Goal: Information Seeking & Learning: Learn about a topic

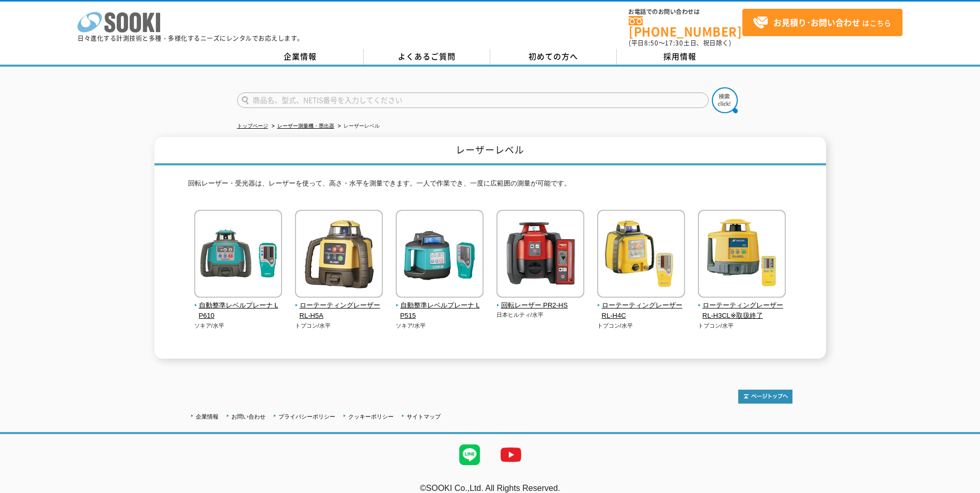
click at [127, 19] on icon at bounding box center [122, 22] width 11 height 20
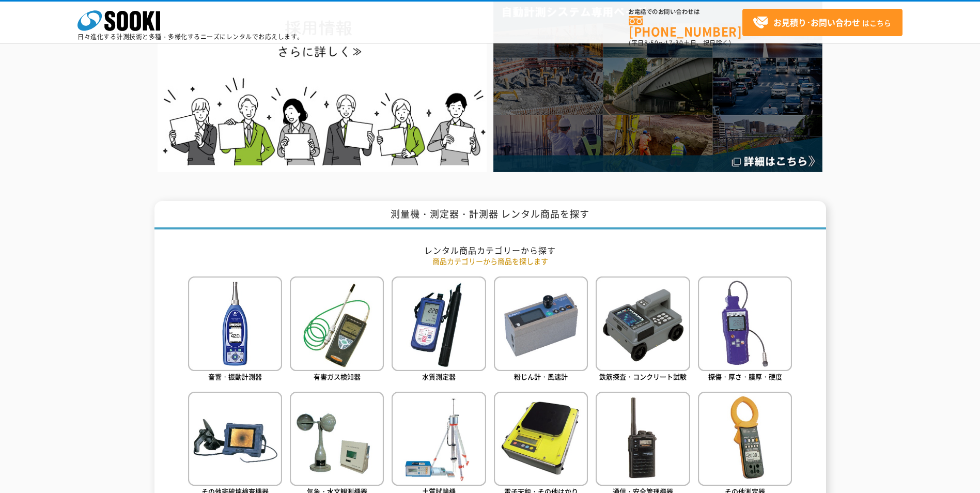
scroll to position [413, 0]
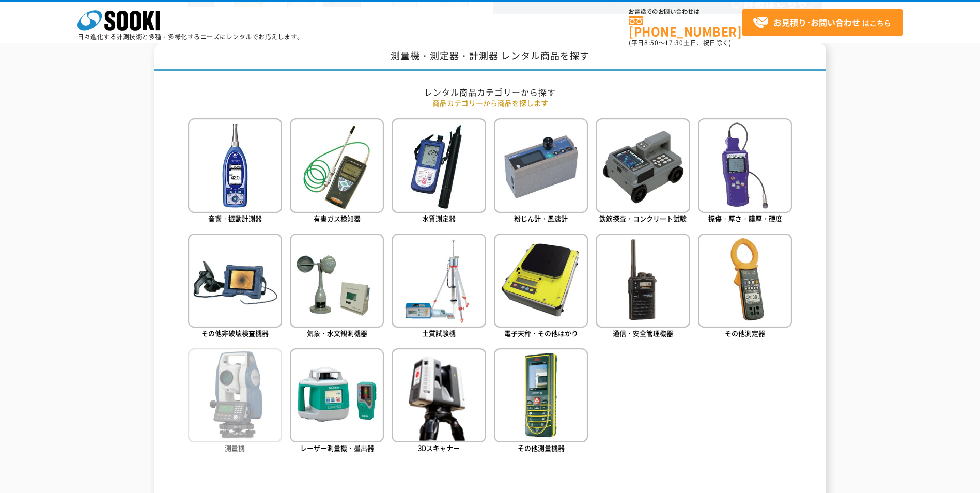
click at [260, 387] on img at bounding box center [235, 395] width 94 height 94
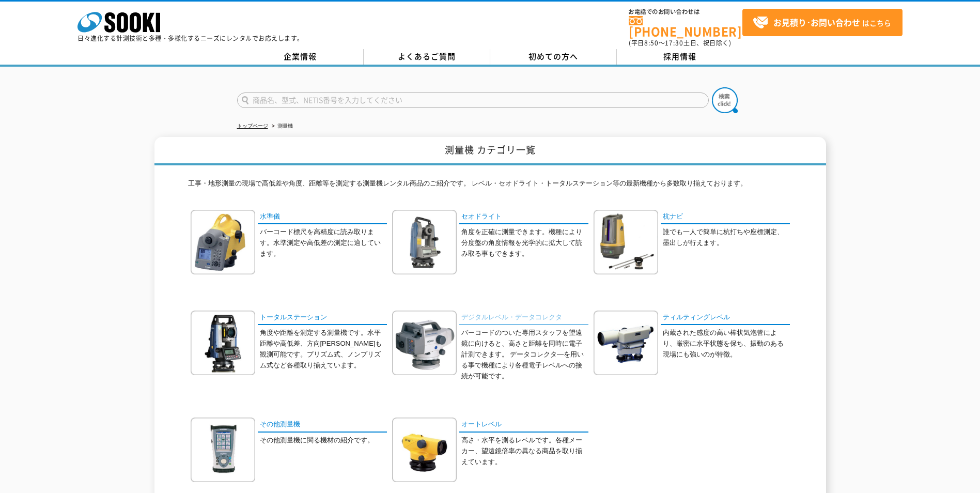
click at [490, 313] on link "デジタルレベル・データコレクタ" at bounding box center [523, 318] width 129 height 15
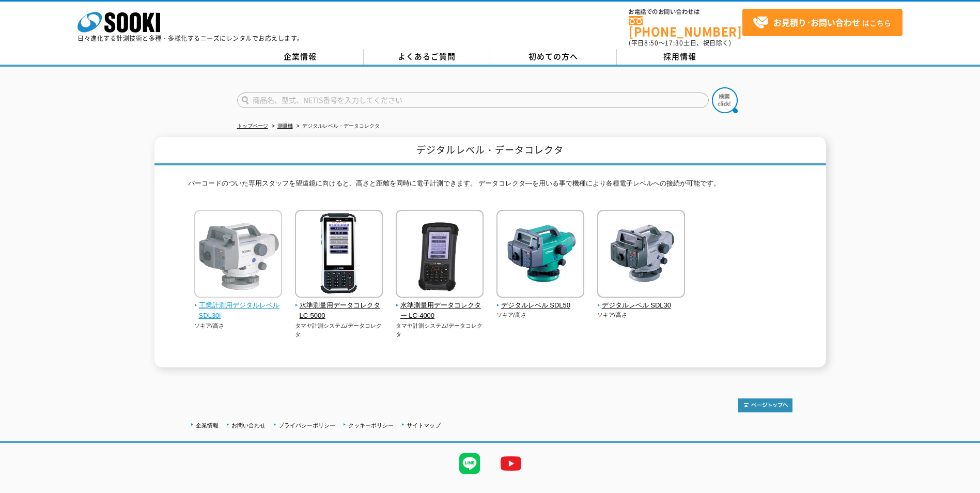
click at [248, 300] on span "工業計測用デジタルレベル SDL30i" at bounding box center [238, 311] width 88 height 22
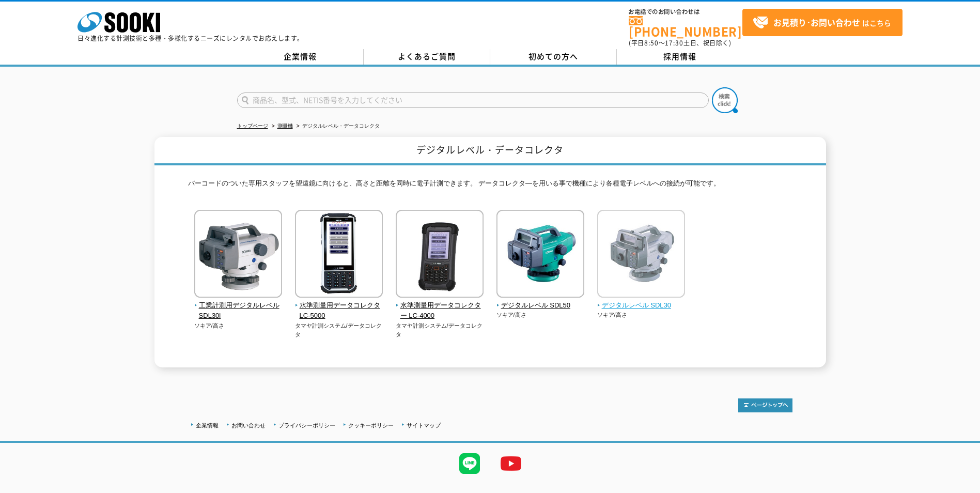
click at [645, 300] on span "デジタルレベル SDL30" at bounding box center [641, 305] width 88 height 11
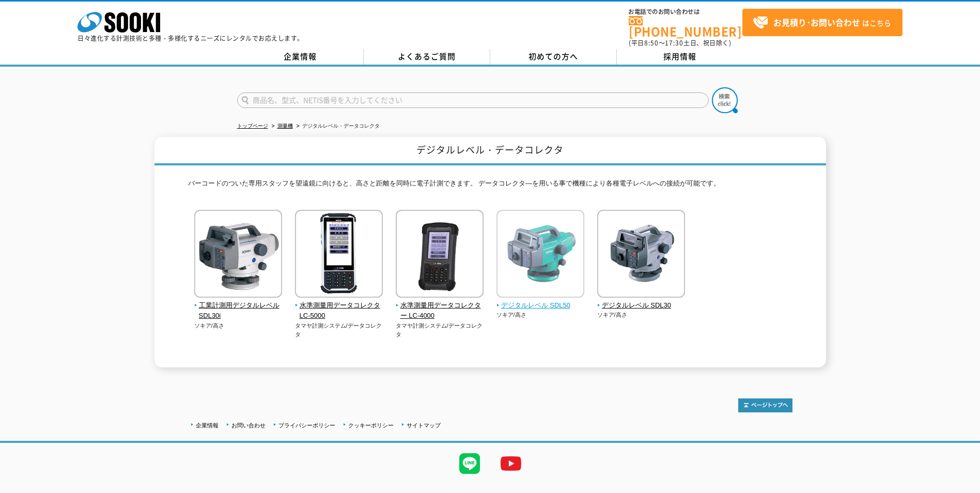
click at [525, 256] on img at bounding box center [541, 255] width 88 height 90
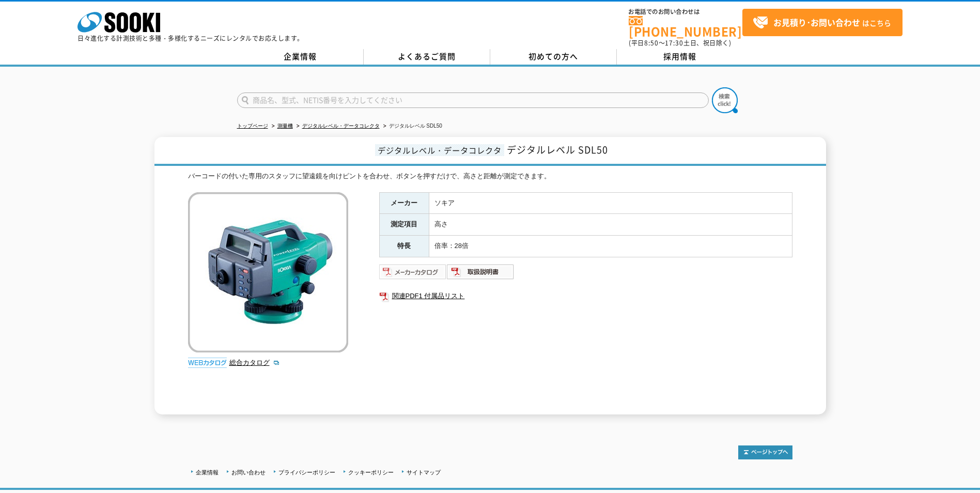
click at [410, 264] on img at bounding box center [413, 272] width 68 height 17
